Goal: Information Seeking & Learning: Learn about a topic

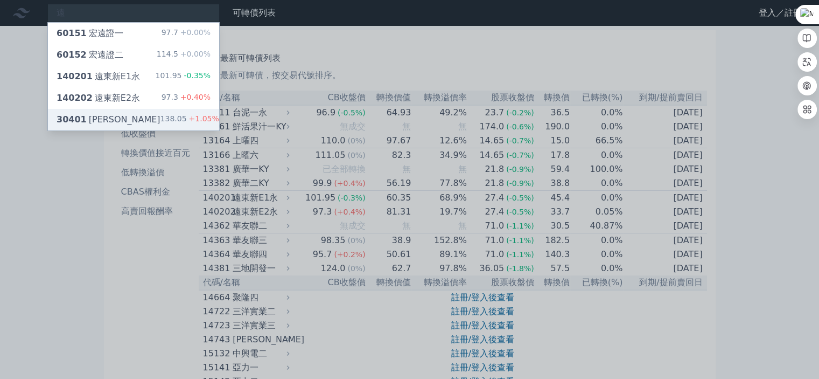
type input "遠"
click at [101, 122] on div "30401 遠見一" at bounding box center [109, 119] width 104 height 13
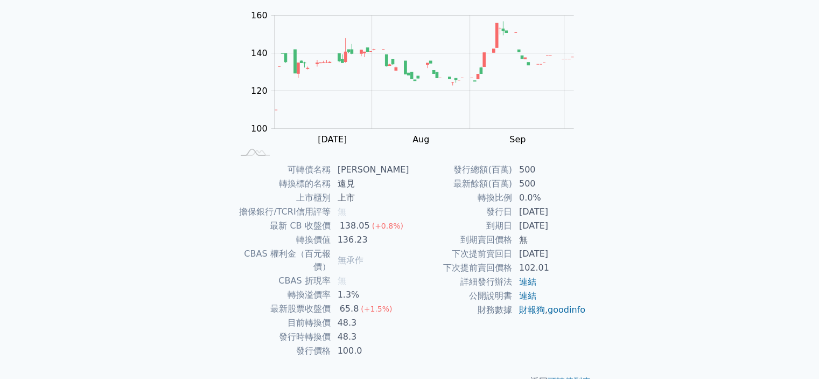
scroll to position [108, 0]
drag, startPoint x: 521, startPoint y: 225, endPoint x: 575, endPoint y: 226, distance: 53.4
click at [575, 226] on td "[DATE]" at bounding box center [550, 225] width 74 height 14
click at [418, 225] on td "到期日" at bounding box center [461, 225] width 103 height 14
drag, startPoint x: 291, startPoint y: 308, endPoint x: 374, endPoint y: 309, distance: 83.5
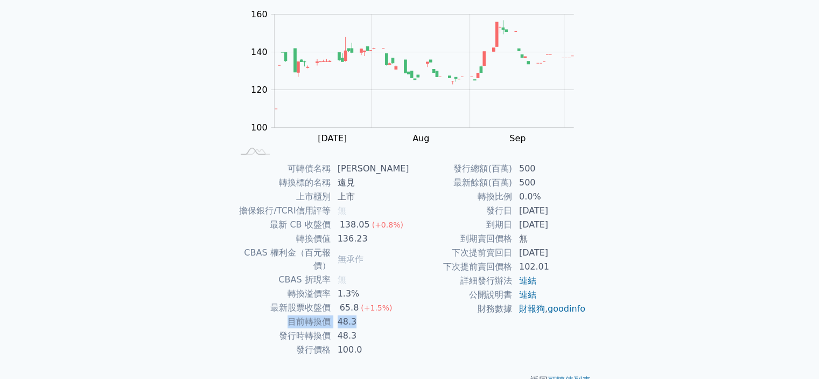
click at [374, 315] on tr "目前轉換價 48.3" at bounding box center [321, 322] width 177 height 14
click at [360, 315] on td "48.3" at bounding box center [370, 322] width 79 height 14
click at [620, 242] on div "可轉債列表 財務數據 可轉債列表 財務數據 登入／註冊 登入／註冊 可轉債列表 › 30401 遠見一 30401 遠見一 可轉債詳細資訊 Zoom Out …" at bounding box center [409, 148] width 819 height 512
drag, startPoint x: 521, startPoint y: 196, endPoint x: 570, endPoint y: 197, distance: 48.5
click at [570, 197] on td "0.0%" at bounding box center [550, 197] width 74 height 14
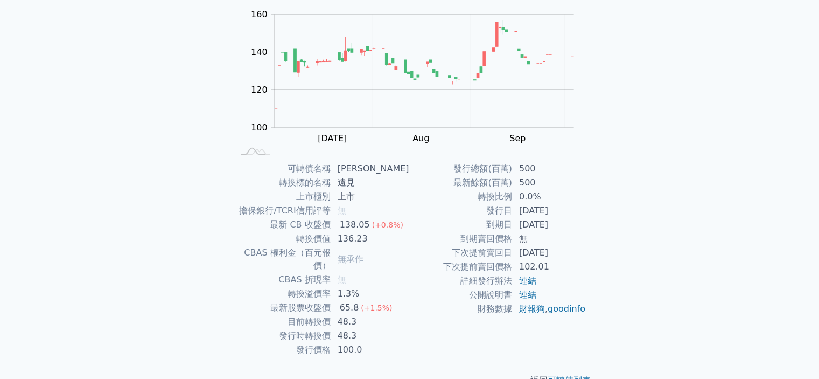
click at [646, 242] on div "可轉債列表 財務數據 可轉債列表 財務數據 登入／註冊 登入／註冊 可轉債列表 › 30401 遠見一 30401 遠見一 可轉債詳細資訊 Zoom Out …" at bounding box center [409, 148] width 819 height 512
click at [375, 226] on tbody "可轉債名稱 遠見一 轉換標的名稱 遠見 上市櫃別 上市 擔保銀行/TCRI信用評等 無 最新 CB 收盤價 138.05 (+0.8%) 轉換價值 136.2…" at bounding box center [321, 259] width 177 height 195
click at [379, 189] on td "遠見" at bounding box center [370, 183] width 79 height 14
click at [142, 207] on div "可轉債列表 財務數據 可轉債列表 財務數據 登入／註冊 登入／註冊 可轉債列表 › 30401 遠見一 30401 遠見一 可轉債詳細資訊 Zoom Out …" at bounding box center [409, 148] width 819 height 512
click at [148, 245] on div "可轉債列表 財務數據 可轉債列表 財務數據 登入／註冊 登入／註冊 可轉債列表 › 30401 遠見一 30401 遠見一 可轉債詳細資訊 Zoom Out …" at bounding box center [409, 148] width 819 height 512
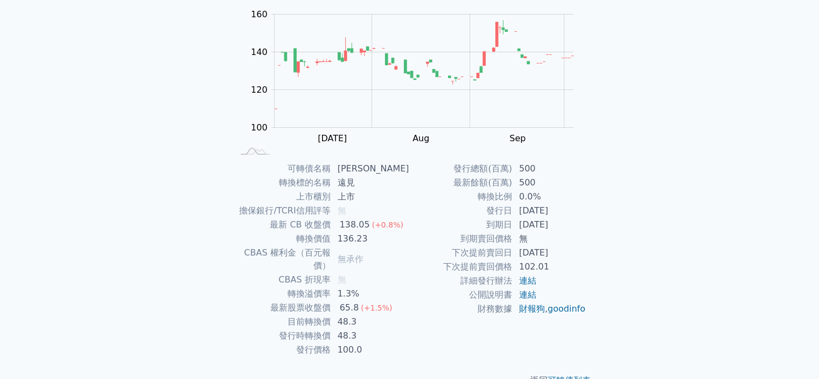
click at [722, 237] on div "可轉債列表 財務數據 可轉債列表 財務數據 登入／註冊 登入／註冊 可轉債列表 › 30401 遠見一 30401 遠見一 可轉債詳細資訊 Zoom Out …" at bounding box center [409, 148] width 819 height 512
click at [121, 228] on div "可轉債列表 財務數據 可轉債列表 財務數據 登入／註冊 登入／註冊 可轉債列表 › 30401 遠見一 30401 遠見一 可轉債詳細資訊 Zoom Out …" at bounding box center [409, 148] width 819 height 512
click at [83, 124] on div "可轉債列表 財務數據 可轉債列表 財務數據 登入／註冊 登入／註冊 可轉債列表 › 30401 遠見一 30401 遠見一 可轉債詳細資訊 Zoom Out …" at bounding box center [409, 148] width 819 height 512
